Goal: Task Accomplishment & Management: Manage account settings

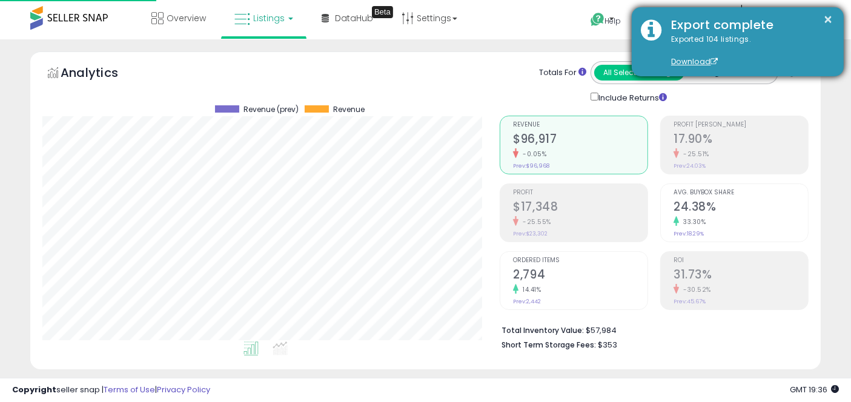
scroll to position [248, 457]
click at [828, 17] on button "×" at bounding box center [829, 19] width 10 height 15
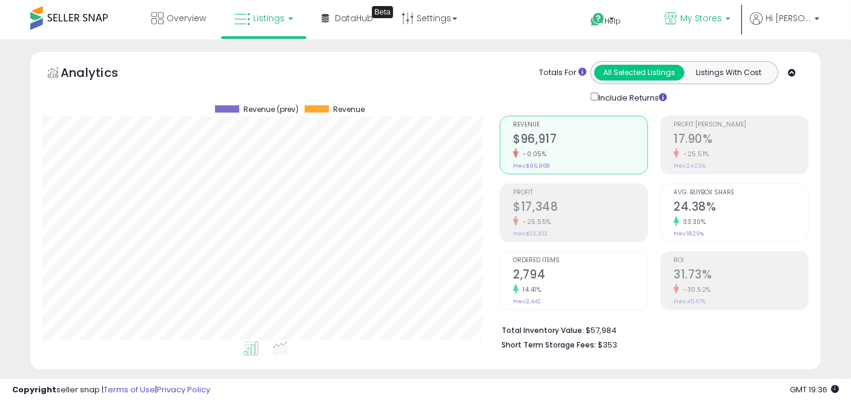
click at [716, 16] on span "My Stores" at bounding box center [701, 18] width 42 height 12
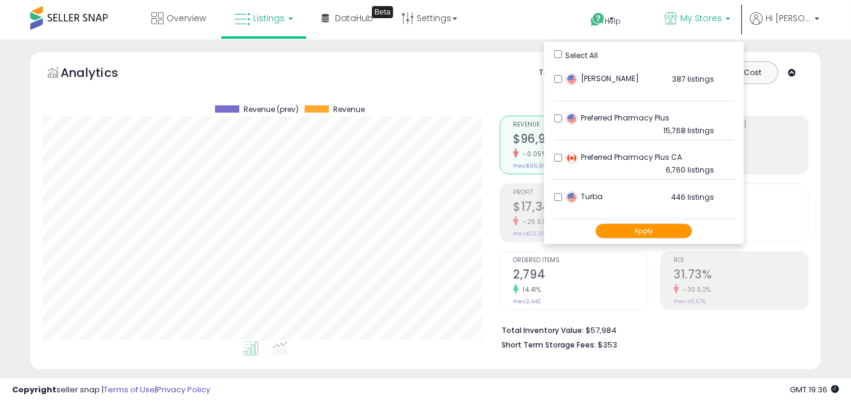
click at [655, 233] on button "Apply" at bounding box center [644, 231] width 97 height 15
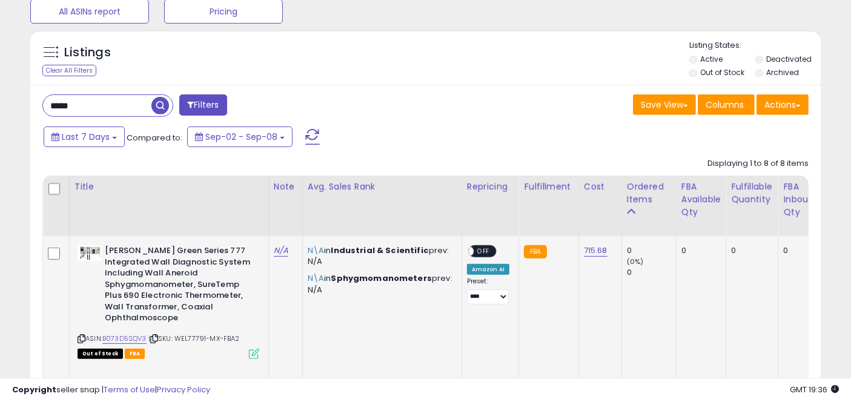
scroll to position [477, 0]
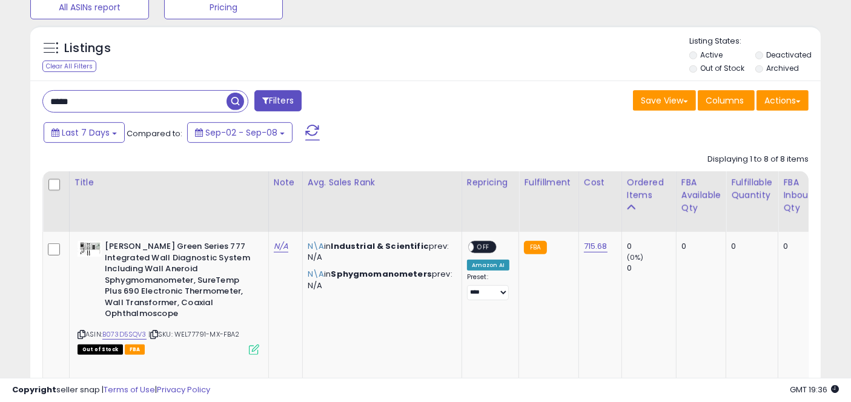
click at [61, 101] on input "*****" at bounding box center [135, 101] width 184 height 21
paste input "*********"
type input "**********"
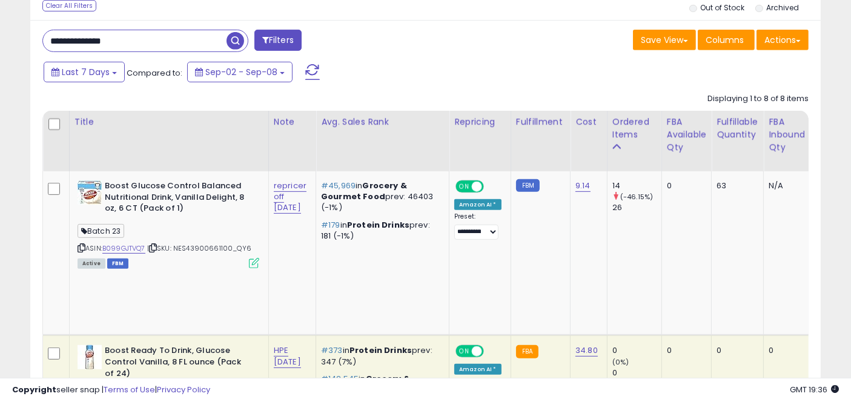
scroll to position [539, 0]
click at [450, 227] on td "#45,969 in Grocery & Gourmet Food prev: 46403 (-1%) #179 in Protein Drinks prev…" at bounding box center [382, 253] width 133 height 164
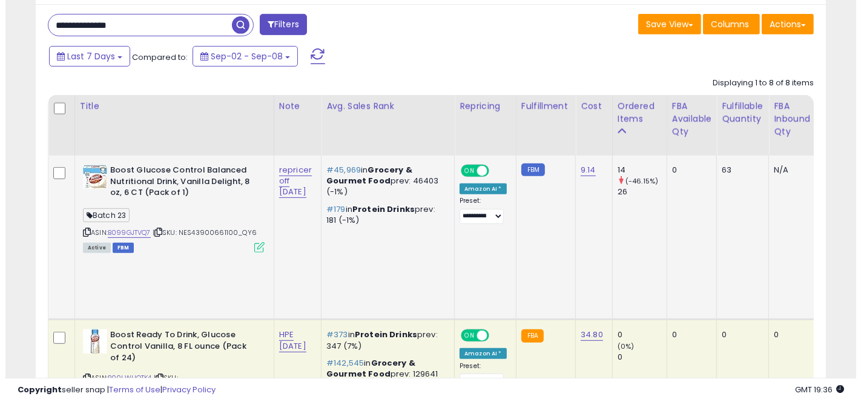
scroll to position [555, 0]
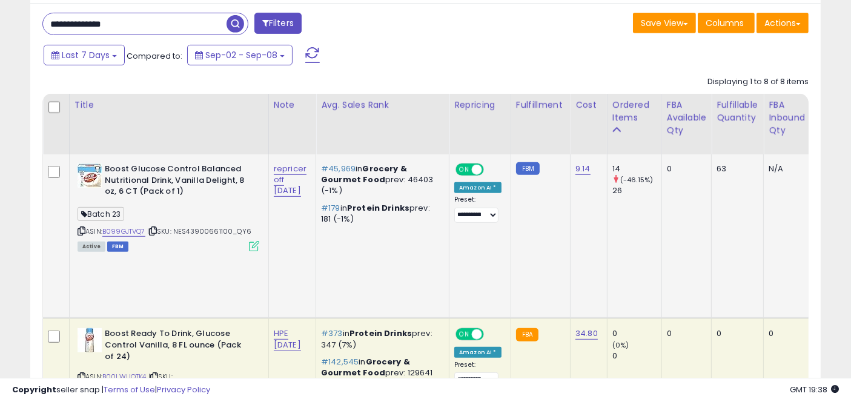
click at [254, 247] on icon at bounding box center [254, 246] width 10 height 10
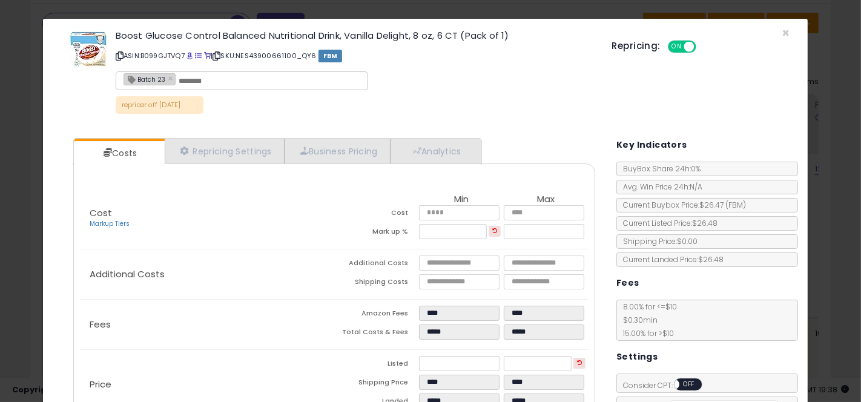
click at [33, 141] on div "× Close Boost Glucose Control Balanced Nutritional Drink, Vanilla Delight, 8 oz…" at bounding box center [430, 201] width 861 height 402
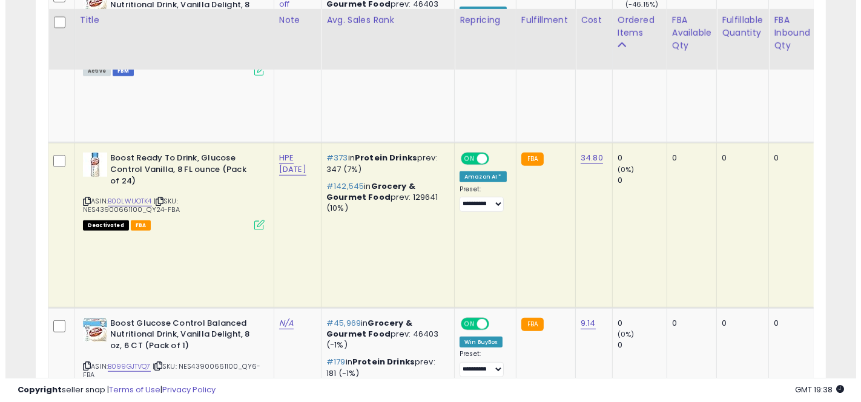
scroll to position [740, 0]
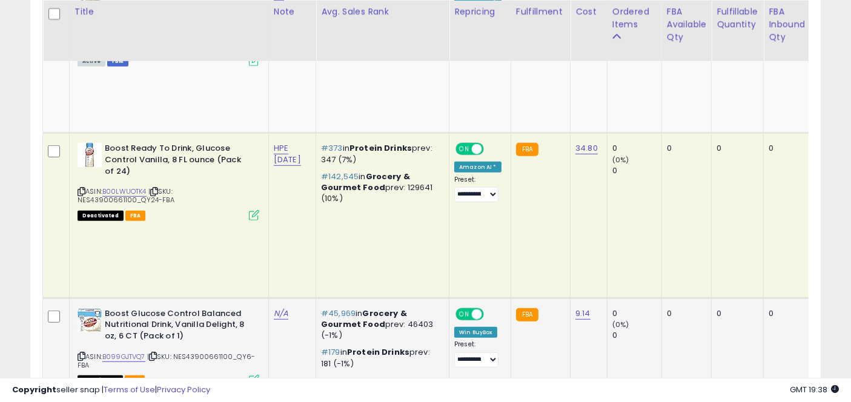
click at [253, 375] on icon at bounding box center [254, 380] width 10 height 10
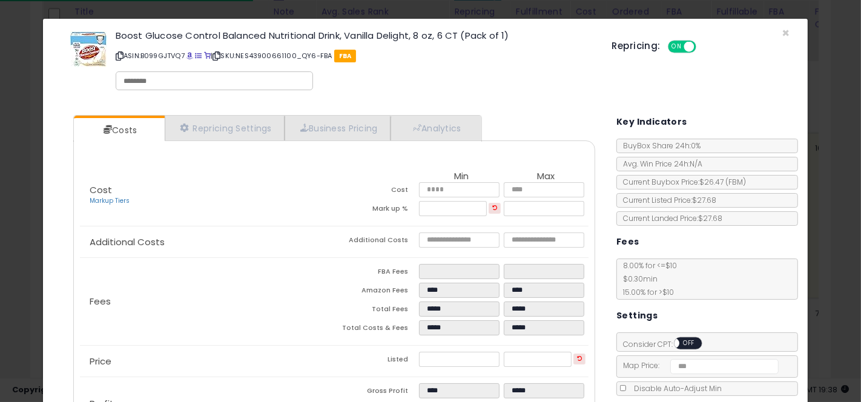
click at [10, 205] on div "× Close Boost Glucose Control Balanced Nutritional Drink, Vanilla Delight, 8 oz…" at bounding box center [430, 201] width 861 height 402
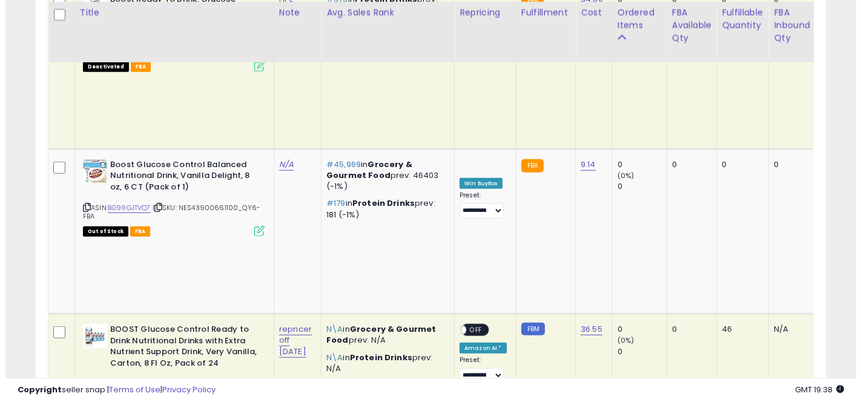
scroll to position [890, 0]
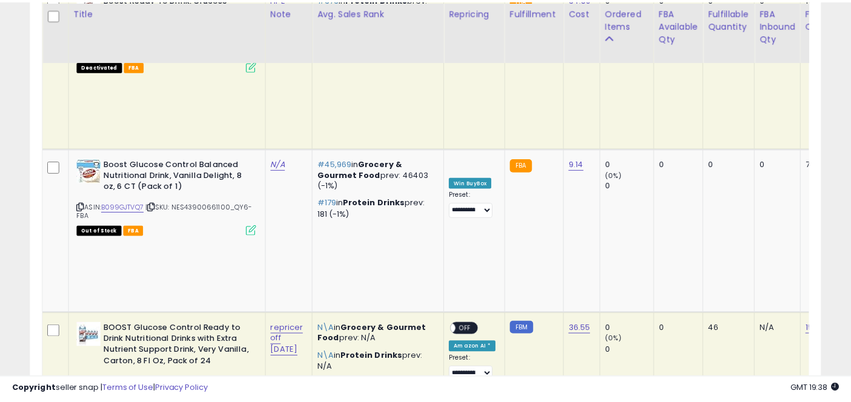
scroll to position [248, 463]
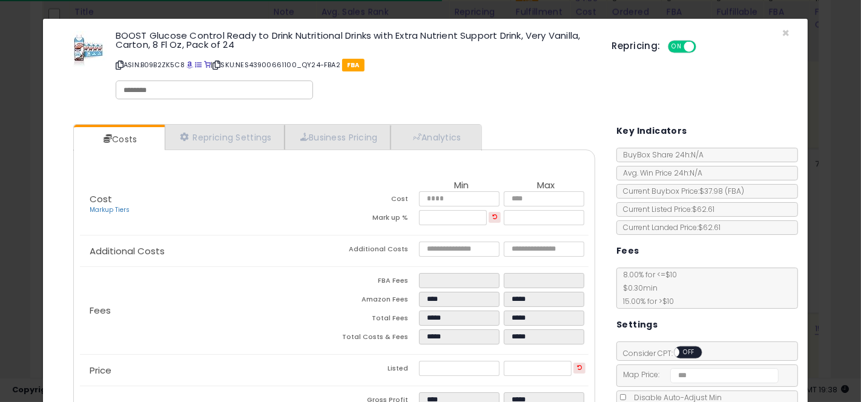
click at [31, 212] on div "× Close BOOST Glucose Control Ready to Drink Nutritional Drinks with Extra Nutr…" at bounding box center [430, 201] width 861 height 402
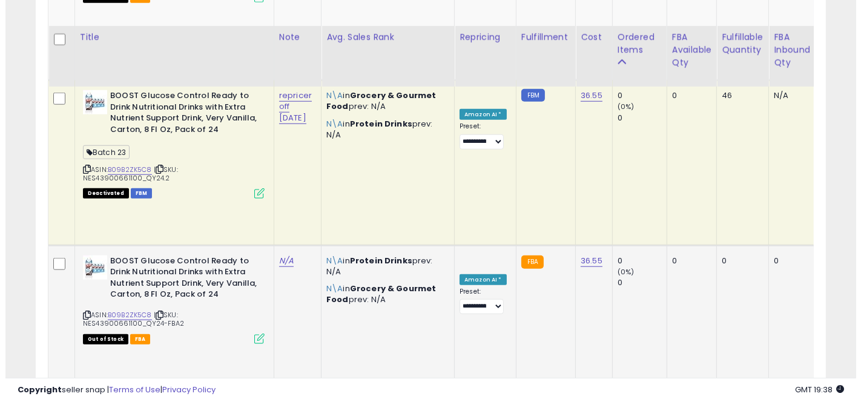
scroll to position [1150, 0]
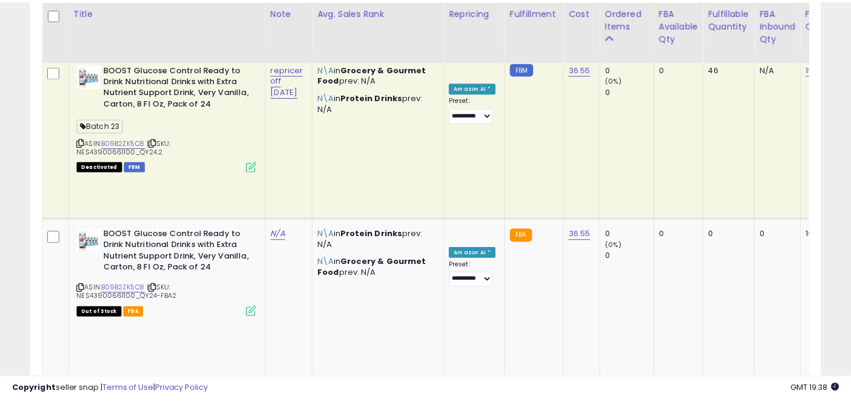
scroll to position [248, 463]
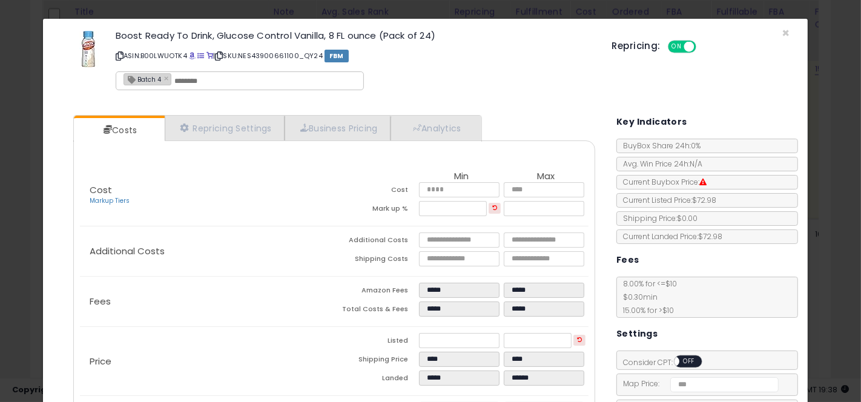
click at [21, 232] on div "× Close Boost Ready To Drink, Glucose Control Vanilla, 8 FL ounce (Pack of 24) …" at bounding box center [430, 201] width 861 height 402
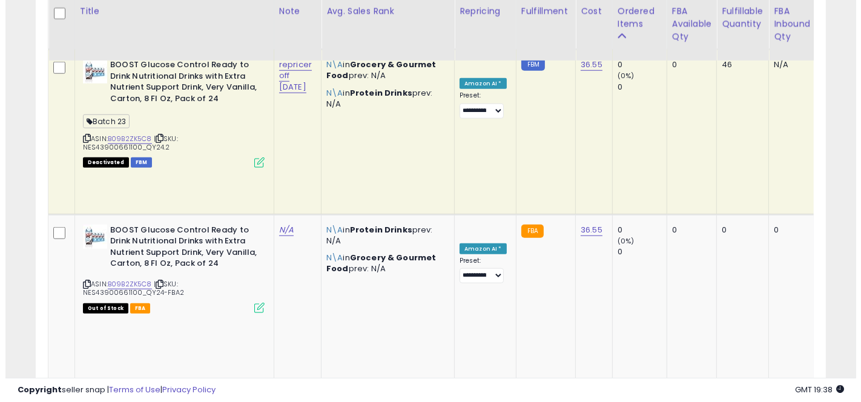
scroll to position [1152, 0]
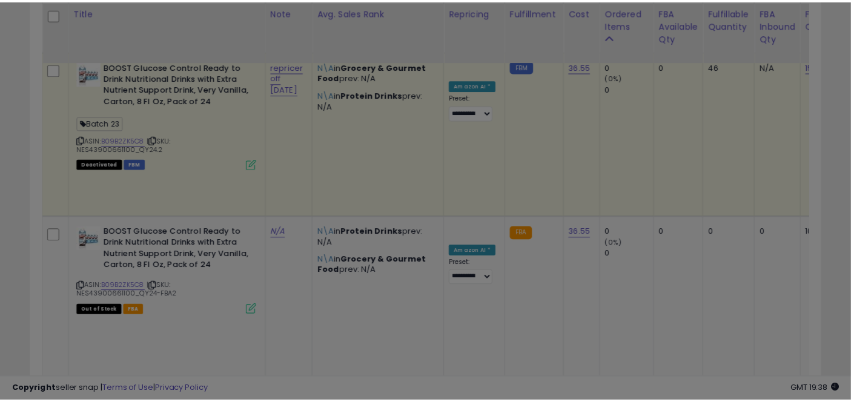
scroll to position [248, 463]
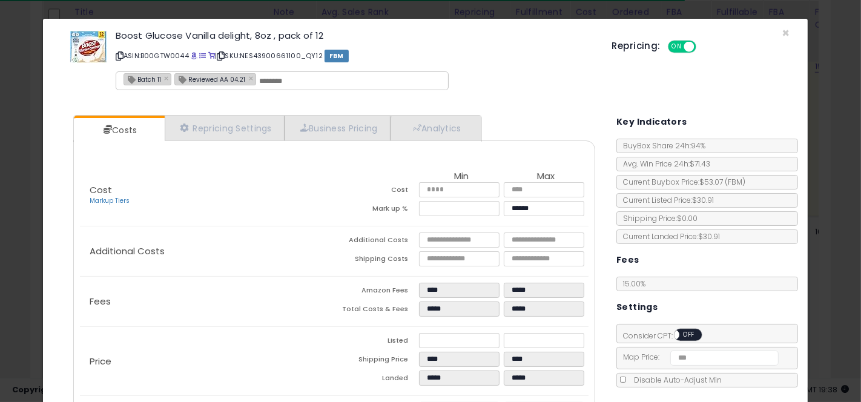
click at [31, 202] on div "× Close Boost Glucose Vanilla delight, 8oz , pack of 12 ASIN: B00GTW0044 | SKU:…" at bounding box center [430, 201] width 861 height 402
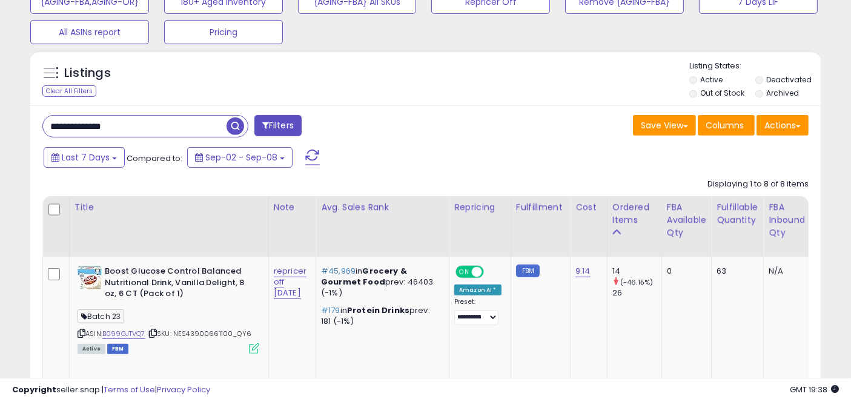
scroll to position [451, 0]
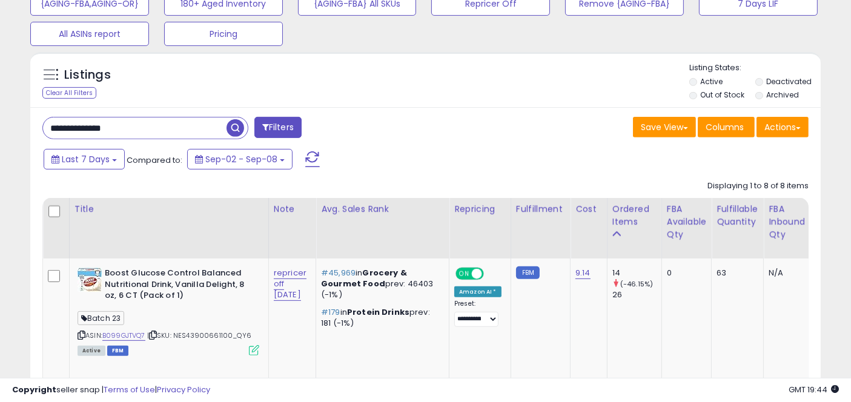
click at [70, 125] on input "**********" at bounding box center [135, 128] width 184 height 21
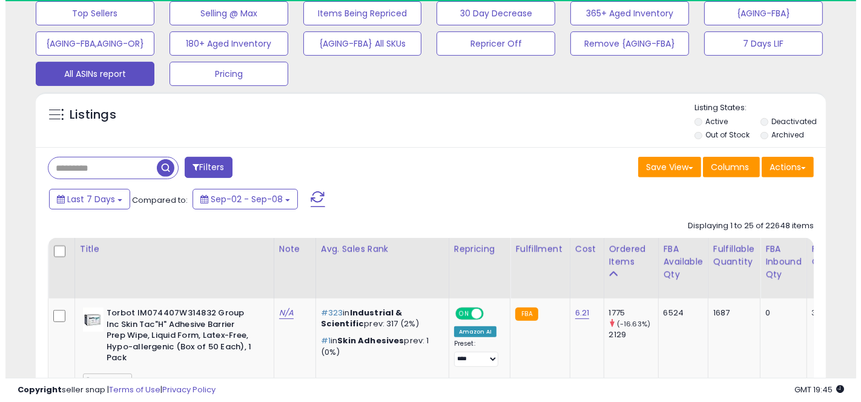
scroll to position [605580, 605370]
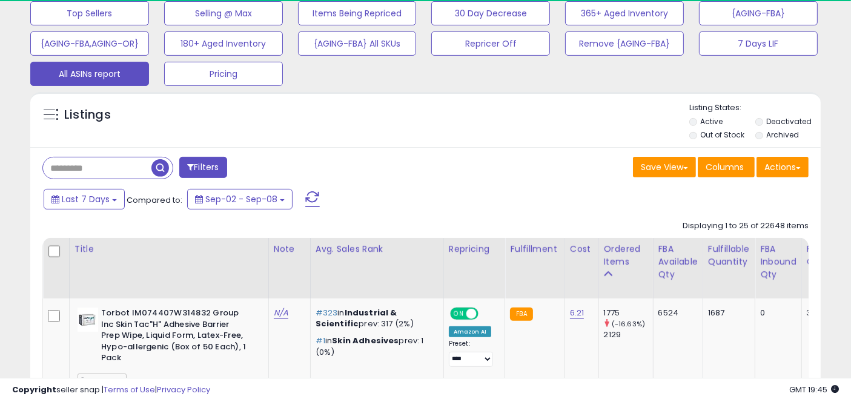
click at [39, 69] on button "All ASINs report" at bounding box center [89, 74] width 119 height 24
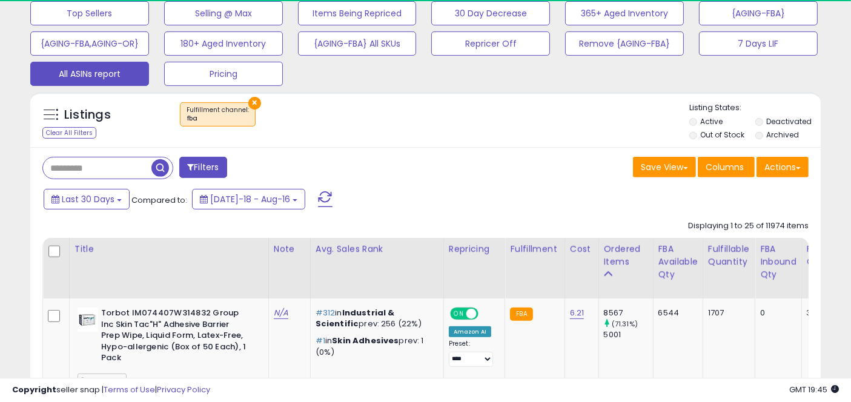
scroll to position [248, 457]
click at [786, 167] on button "Actions" at bounding box center [783, 167] width 52 height 21
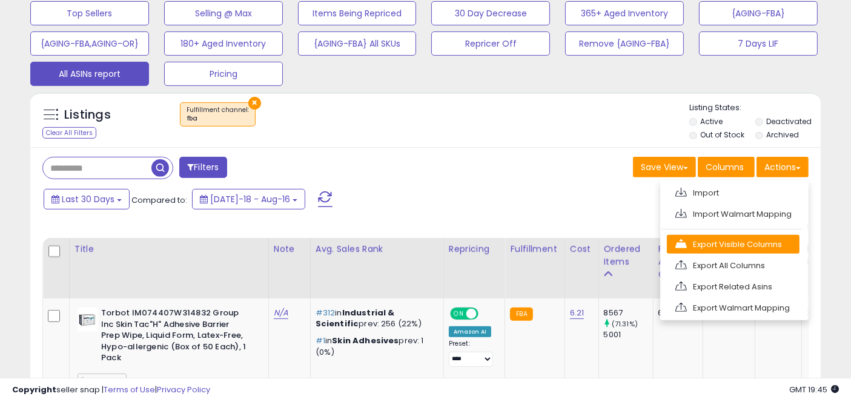
click at [727, 241] on link "Export Visible Columns" at bounding box center [733, 244] width 133 height 19
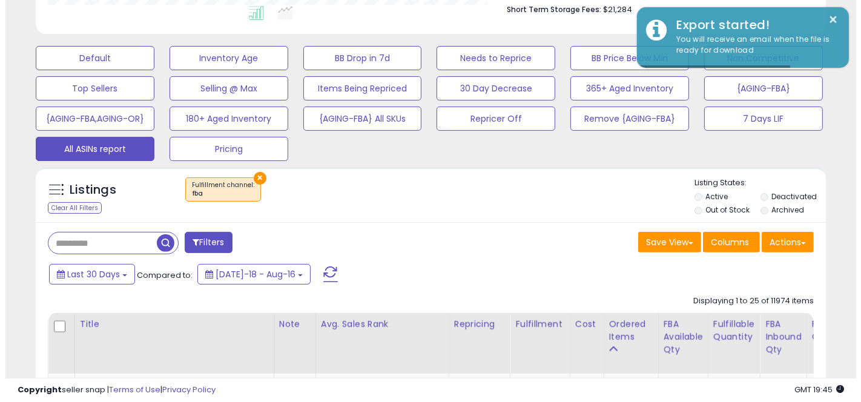
scroll to position [326, 0]
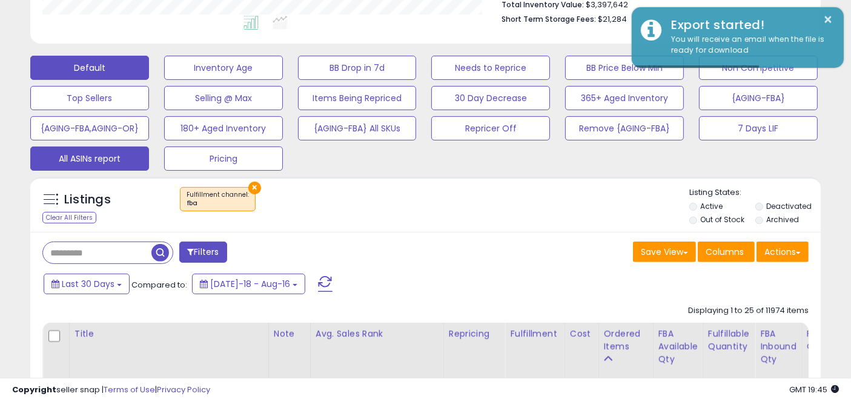
click at [98, 62] on button "Default" at bounding box center [89, 68] width 119 height 24
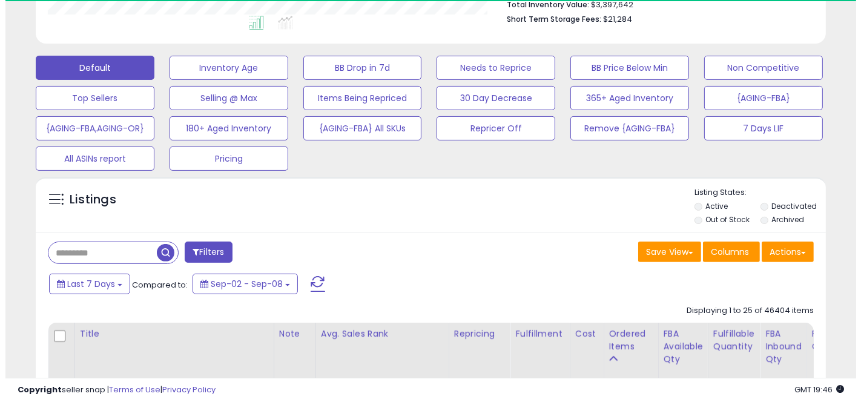
scroll to position [605580, 605370]
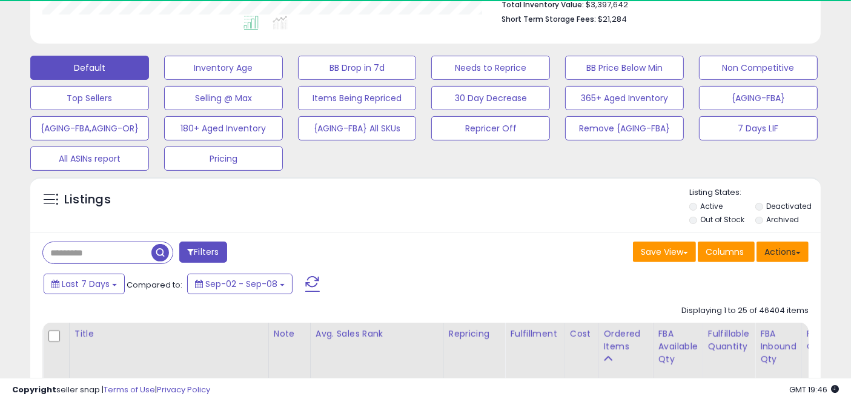
click at [774, 253] on button "Actions" at bounding box center [783, 252] width 52 height 21
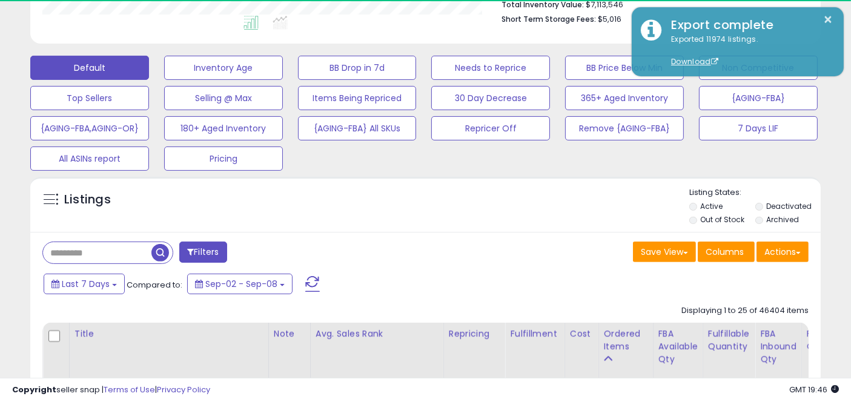
click at [193, 259] on button "Filters" at bounding box center [202, 252] width 47 height 21
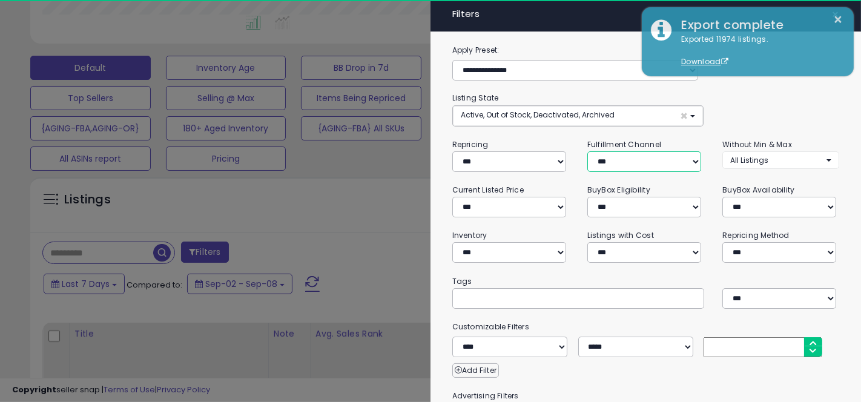
click at [611, 165] on select "*** *** *** ***" at bounding box center [645, 161] width 114 height 21
select select "***"
click at [588, 151] on select "*** *** *** ***" at bounding box center [645, 161] width 114 height 21
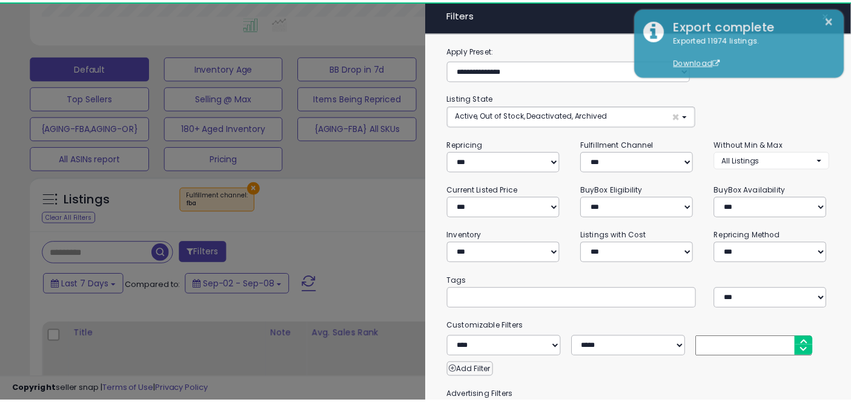
scroll to position [173, 0]
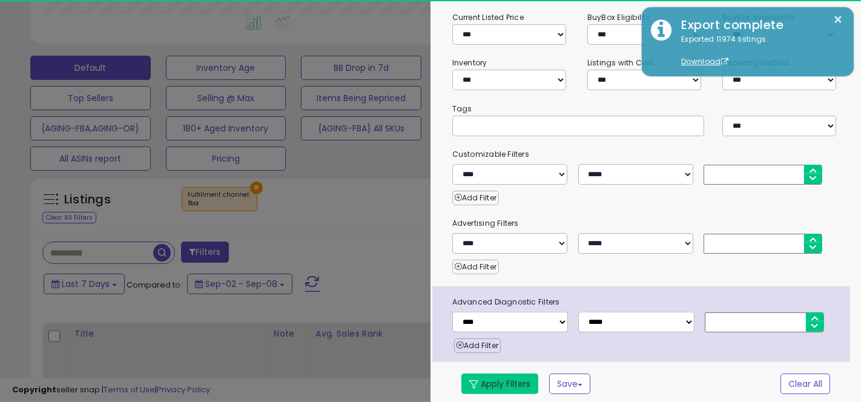
click at [508, 381] on button "Apply Filters" at bounding box center [500, 384] width 77 height 21
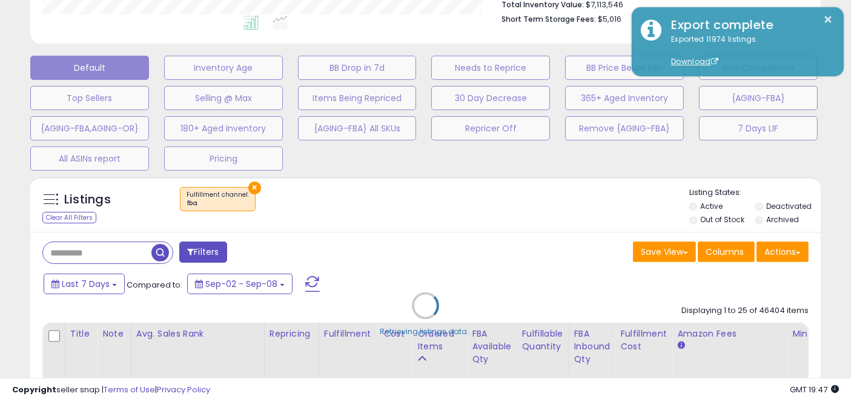
scroll to position [248, 457]
click at [471, 268] on div "Retrieving listings data.." at bounding box center [425, 315] width 809 height 288
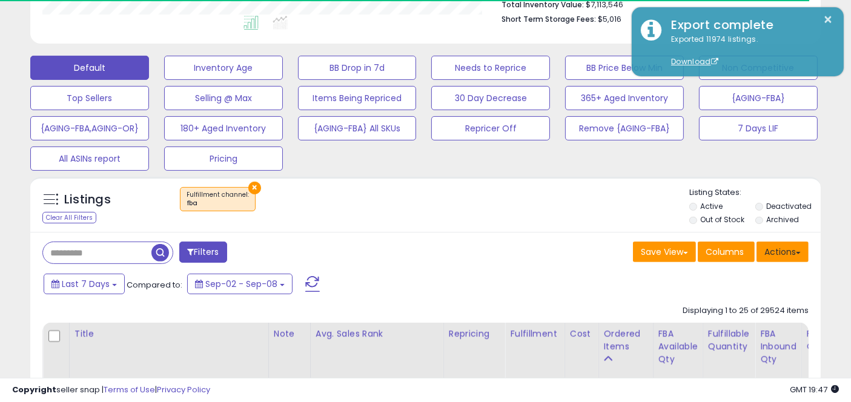
click at [787, 257] on button "Actions" at bounding box center [783, 252] width 52 height 21
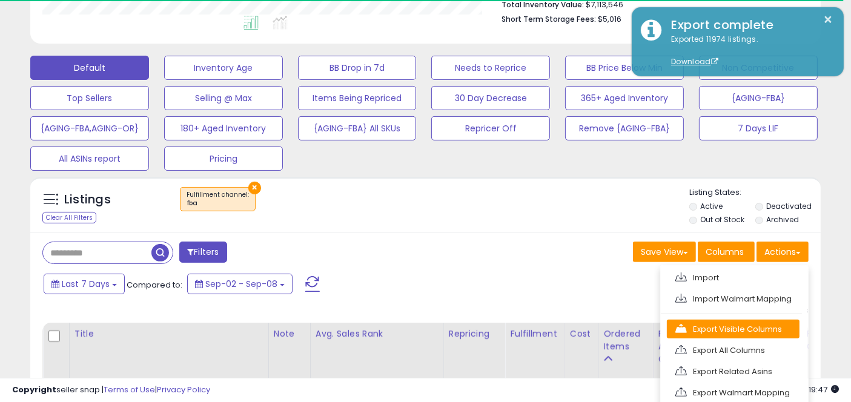
click at [735, 330] on link "Export Visible Columns" at bounding box center [733, 329] width 133 height 19
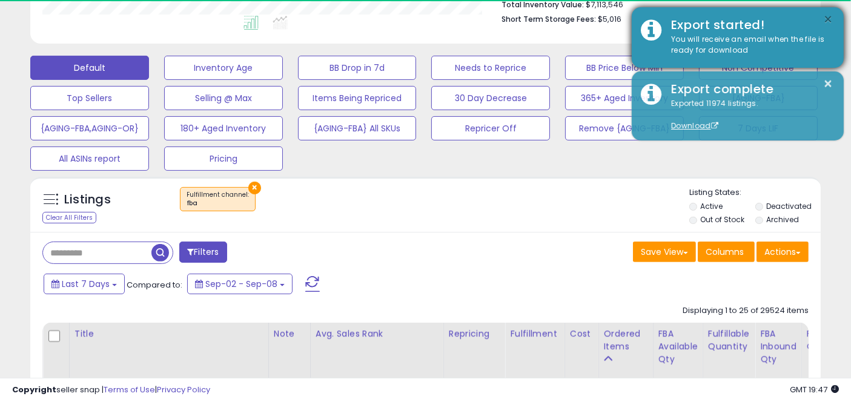
click at [829, 18] on button "×" at bounding box center [829, 19] width 10 height 15
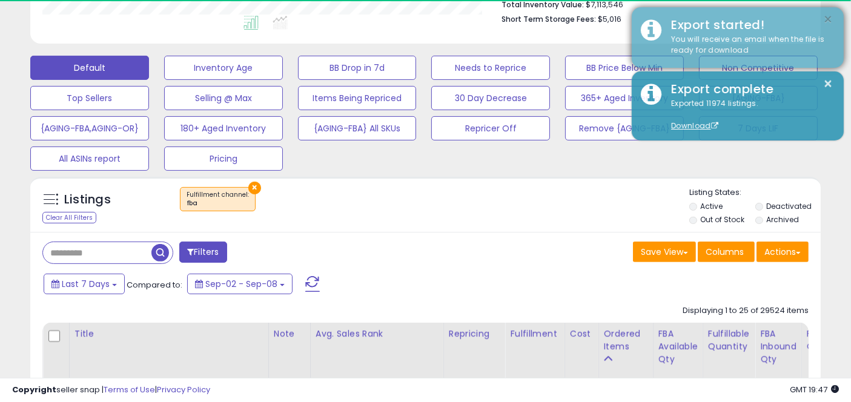
click at [829, 18] on button "×" at bounding box center [829, 19] width 10 height 15
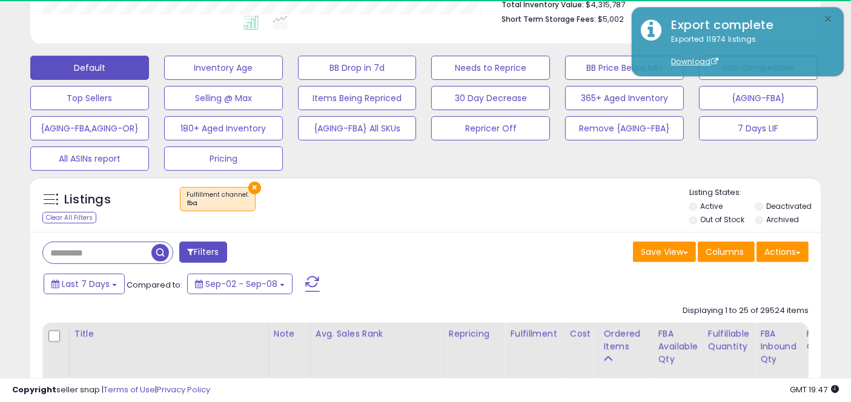
click at [829, 18] on button "×" at bounding box center [829, 19] width 10 height 15
